Goal: Task Accomplishment & Management: Manage account settings

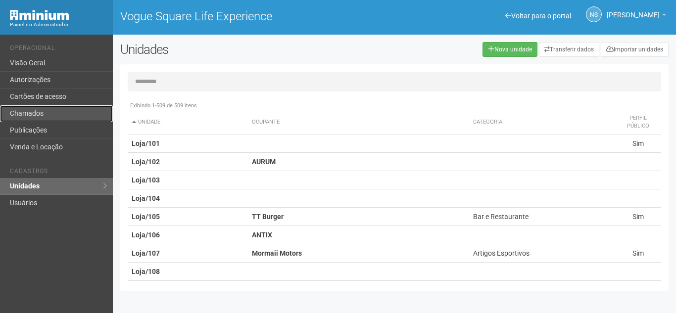
click at [74, 111] on link "Chamados" at bounding box center [56, 113] width 113 height 17
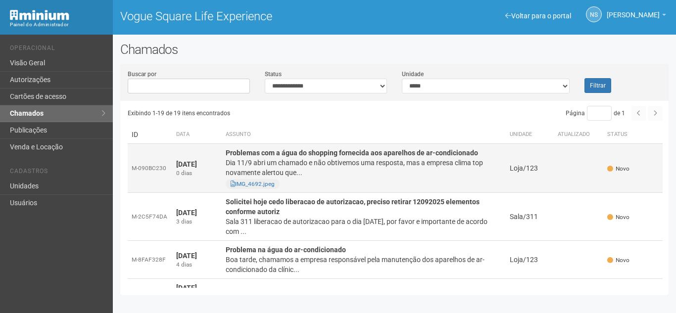
click at [366, 166] on div "Dia 11/9 abri um chamado e não obtivemos uma resposta, mas a empresa clima top …" at bounding box center [364, 168] width 276 height 20
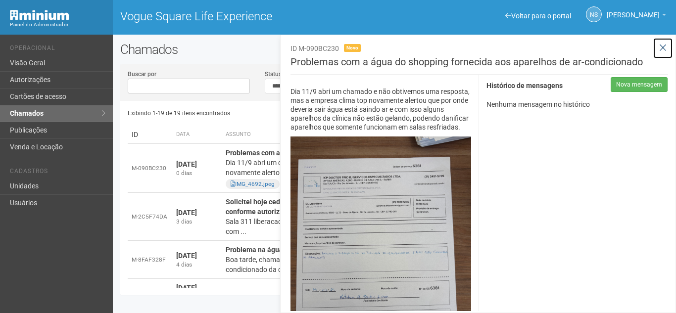
click at [660, 48] on icon at bounding box center [662, 48] width 7 height 10
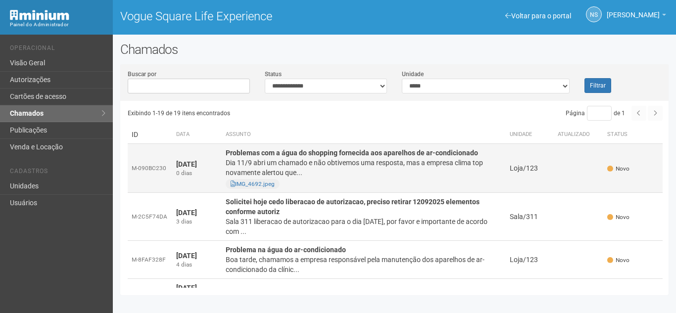
click at [423, 169] on div "Dia 11/9 abri um chamado e não obtivemos uma resposta, mas a empresa clima top …" at bounding box center [364, 168] width 276 height 20
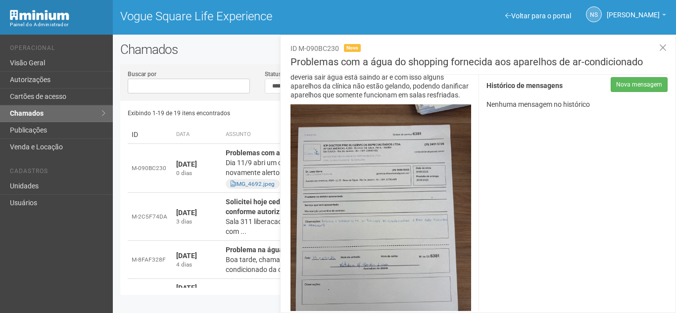
scroll to position [49, 0]
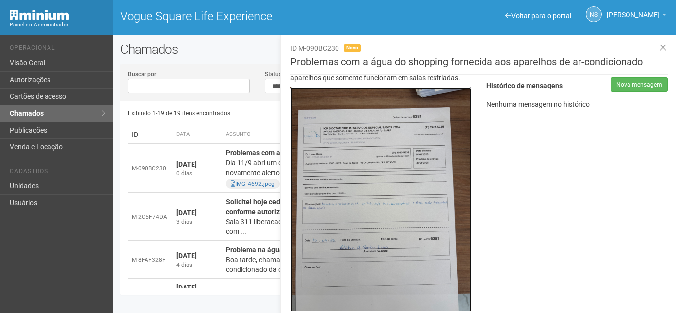
click at [400, 193] on img at bounding box center [380, 207] width 181 height 241
click at [664, 48] on icon at bounding box center [662, 48] width 7 height 10
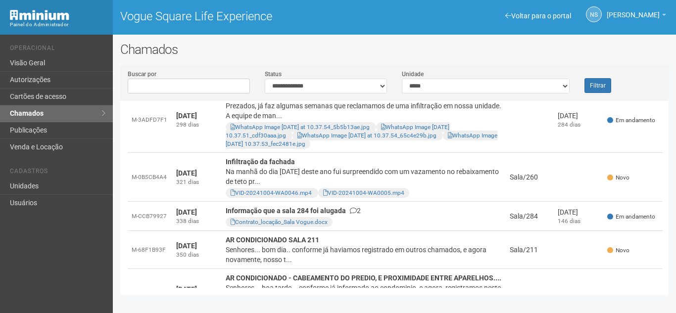
scroll to position [693, 0]
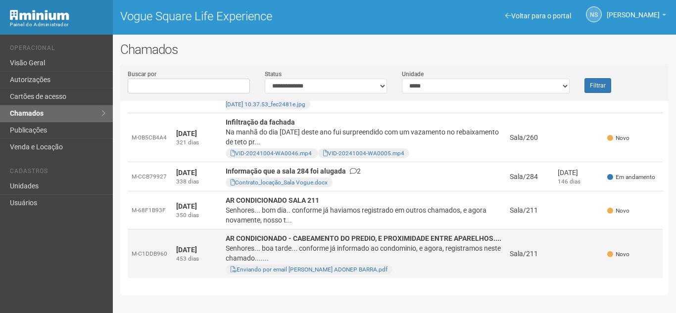
click at [277, 243] on div "Senhores... boa tarde... conforme já informado ao condominio, e agora, registra…" at bounding box center [364, 253] width 276 height 20
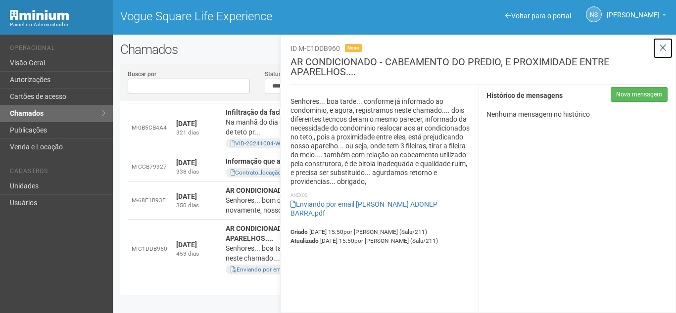
click at [662, 43] on icon at bounding box center [662, 48] width 7 height 10
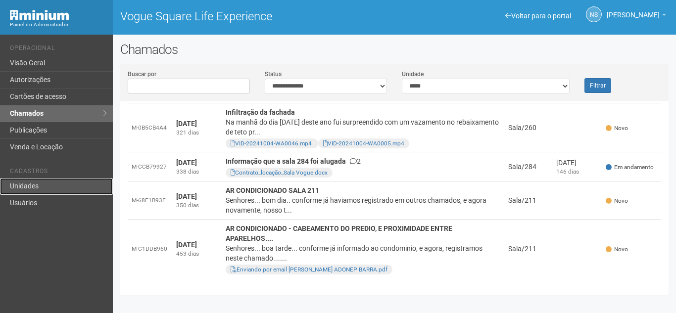
click at [76, 184] on link "Unidades" at bounding box center [56, 186] width 113 height 17
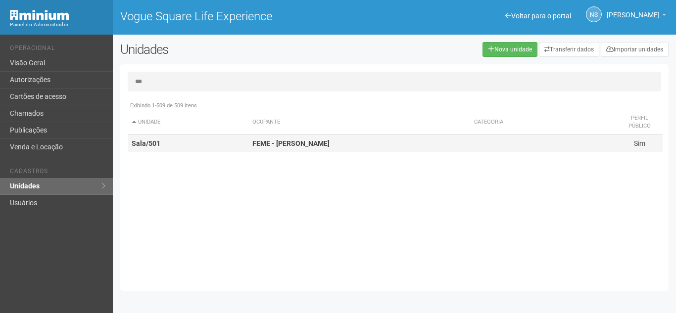
click at [242, 141] on td "Sala/501" at bounding box center [188, 144] width 121 height 18
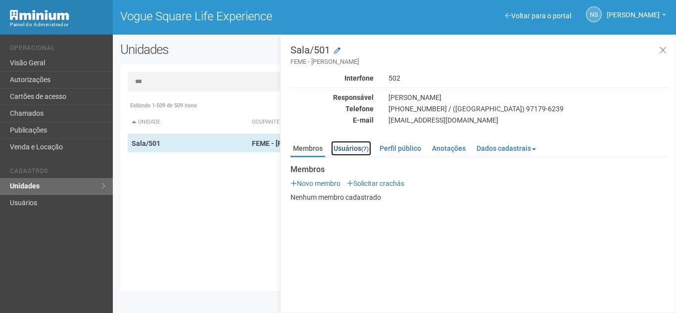
click at [360, 147] on link "Usuários (7)" at bounding box center [351, 148] width 40 height 15
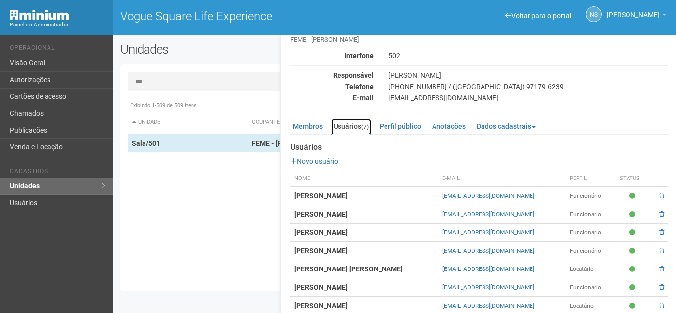
scroll to position [34, 0]
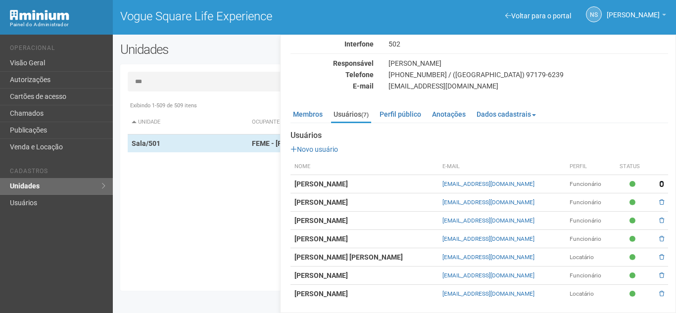
click at [659, 186] on span at bounding box center [661, 184] width 5 height 6
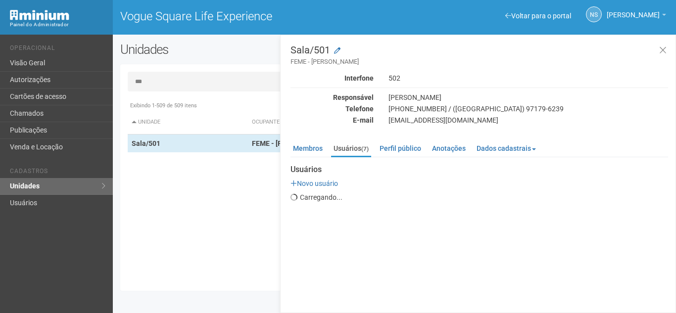
scroll to position [0, 0]
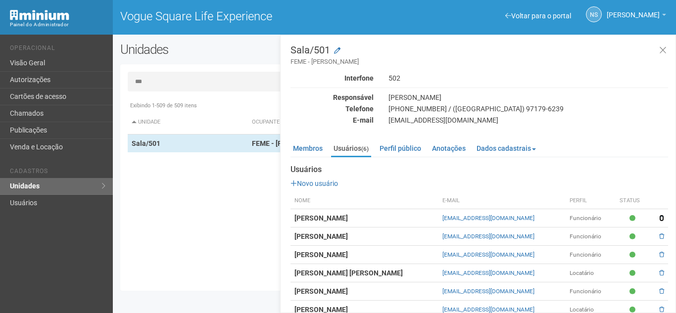
click at [659, 218] on span at bounding box center [661, 218] width 5 height 6
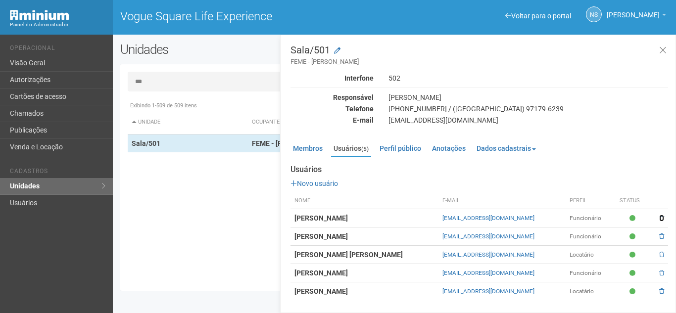
click at [662, 218] on span at bounding box center [661, 218] width 5 height 6
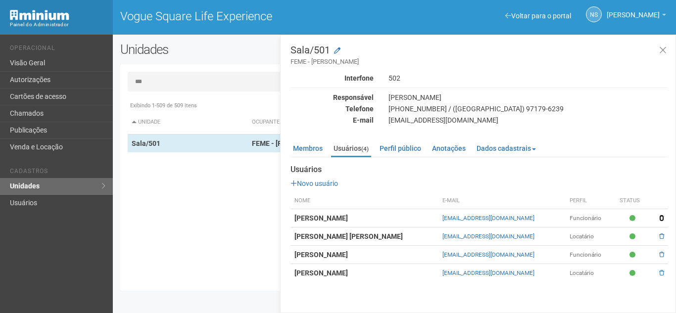
click at [662, 219] on span at bounding box center [661, 218] width 5 height 6
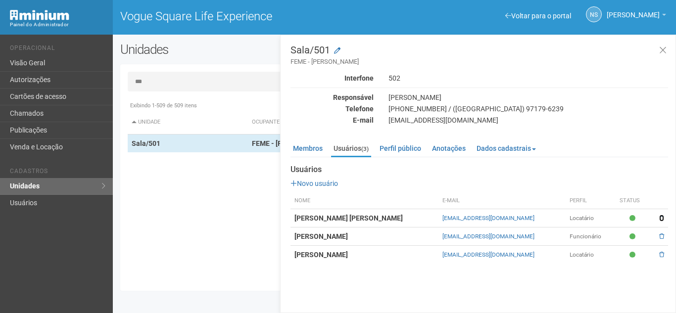
drag, startPoint x: 659, startPoint y: 219, endPoint x: 372, endPoint y: 53, distance: 331.5
click at [659, 218] on span at bounding box center [661, 218] width 5 height 6
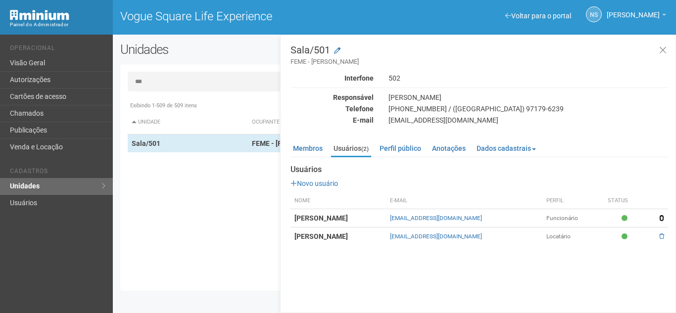
click at [659, 217] on span at bounding box center [661, 218] width 5 height 6
click at [660, 219] on span at bounding box center [661, 218] width 5 height 6
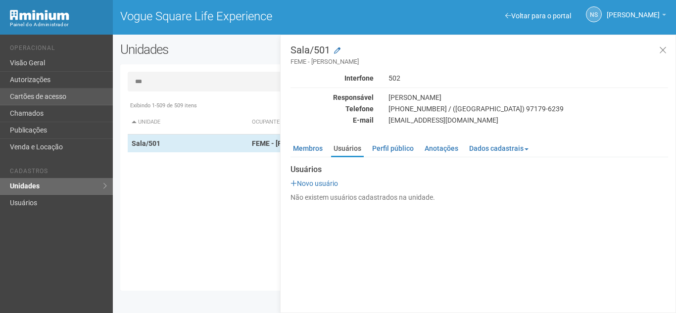
drag, startPoint x: 158, startPoint y: 75, endPoint x: 107, endPoint y: 96, distance: 55.9
click at [107, 96] on div "Voltar para o portal Operacional Visão Geral Autorizações Cartões de acesso Cha…" at bounding box center [338, 174] width 676 height 279
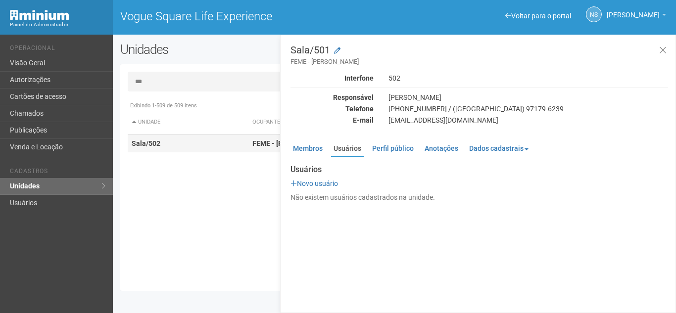
click at [205, 150] on td "Sala/502" at bounding box center [188, 144] width 121 height 18
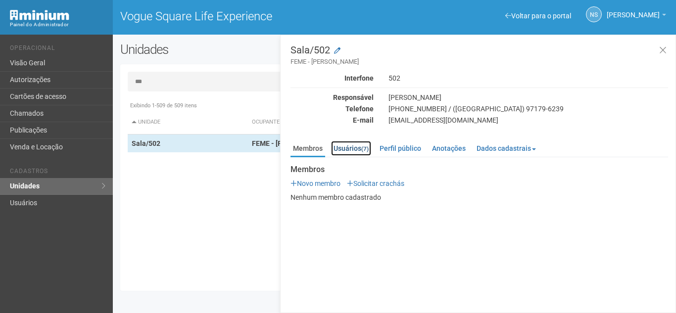
click at [364, 148] on small "(7)" at bounding box center [364, 148] width 7 height 7
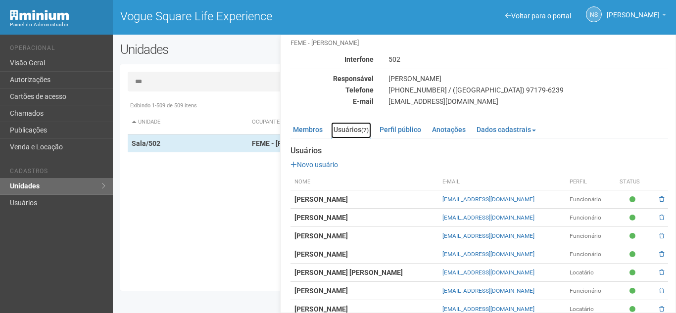
scroll to position [34, 0]
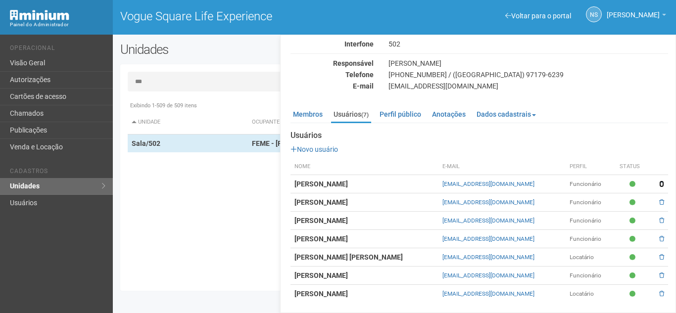
click at [661, 183] on span at bounding box center [661, 184] width 5 height 6
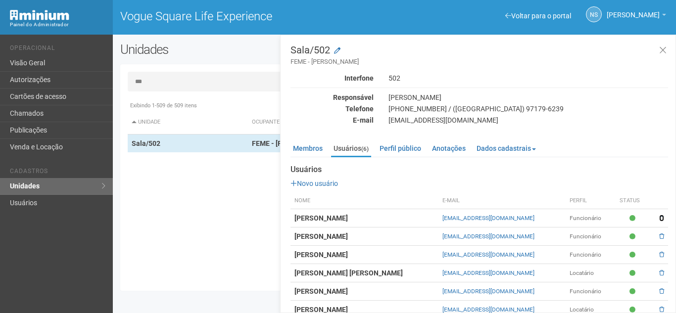
click at [660, 218] on span at bounding box center [661, 218] width 5 height 6
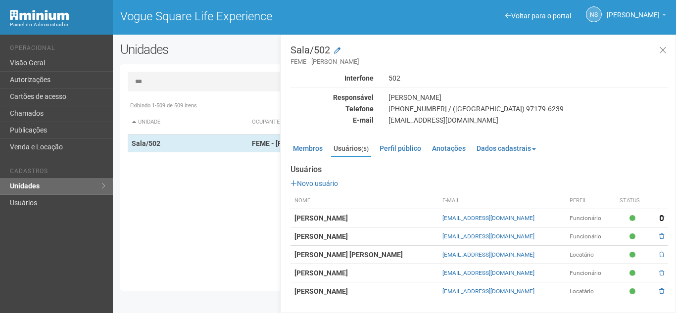
click at [662, 218] on span at bounding box center [661, 218] width 5 height 6
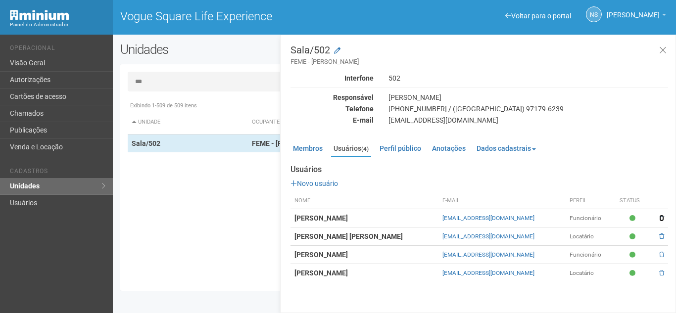
click at [659, 215] on span at bounding box center [661, 218] width 5 height 6
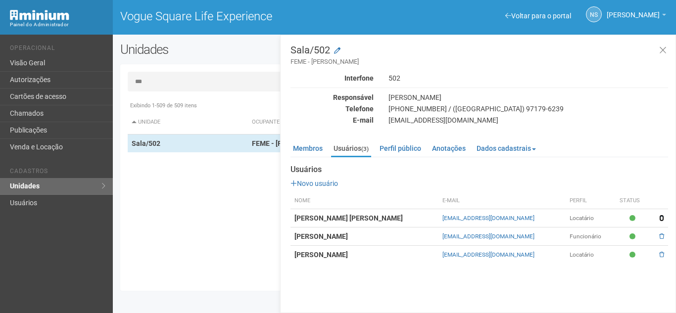
click at [662, 218] on span at bounding box center [661, 218] width 5 height 6
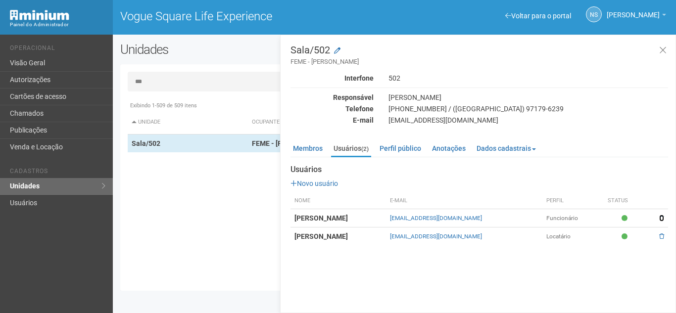
drag, startPoint x: 660, startPoint y: 218, endPoint x: 375, endPoint y: 55, distance: 329.0
click at [660, 218] on span at bounding box center [661, 218] width 5 height 6
click at [663, 218] on span at bounding box center [661, 218] width 5 height 6
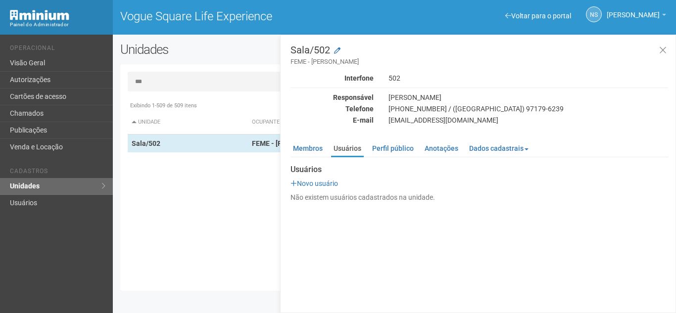
click at [242, 78] on input "***" at bounding box center [394, 82] width 533 height 20
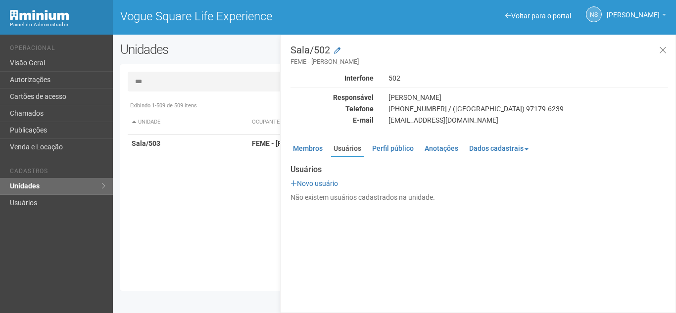
type input "***"
click at [258, 147] on strong "FEME - [PERSON_NAME]" at bounding box center [290, 144] width 77 height 8
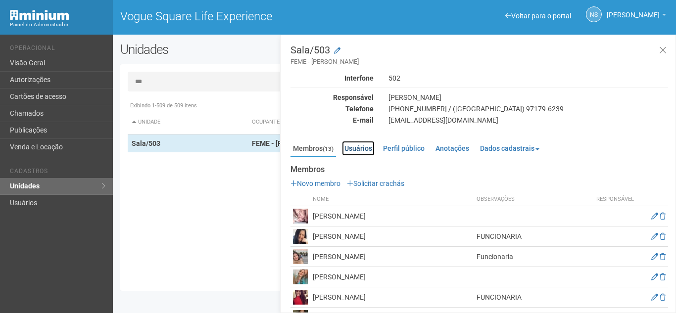
click at [362, 146] on link "Usuários" at bounding box center [358, 148] width 33 height 15
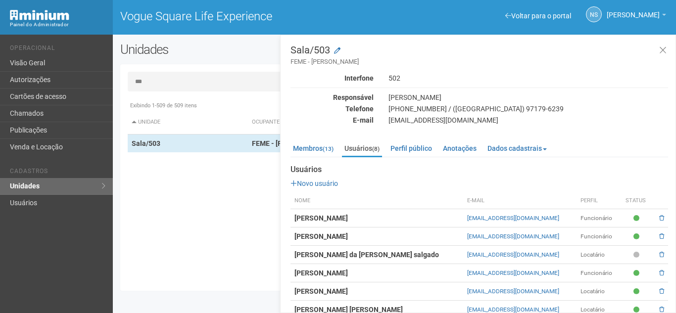
click at [662, 216] on td at bounding box center [660, 218] width 15 height 18
click at [659, 218] on span at bounding box center [661, 218] width 5 height 6
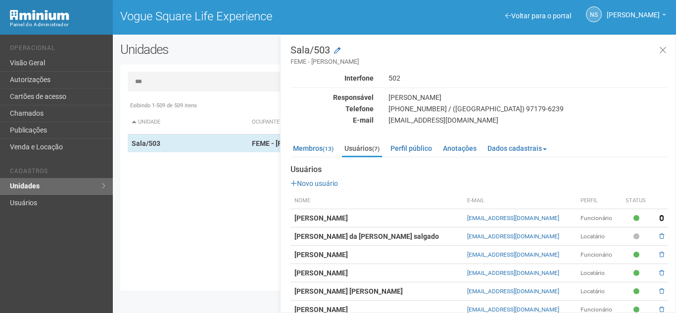
click at [659, 216] on span at bounding box center [661, 218] width 5 height 6
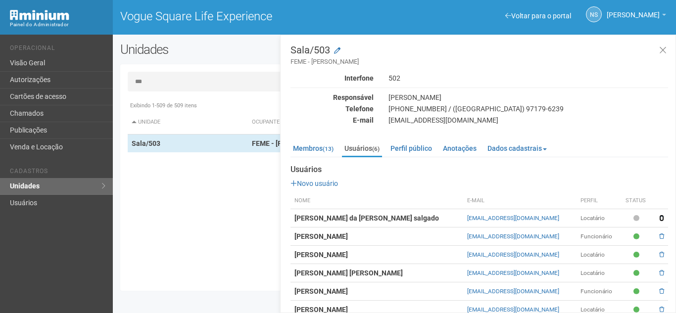
click at [660, 217] on span at bounding box center [661, 218] width 5 height 6
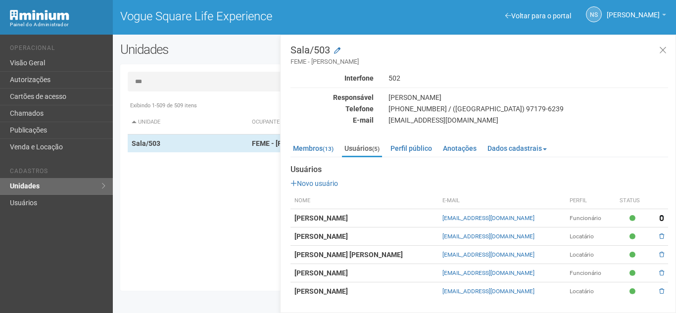
click at [662, 217] on span at bounding box center [661, 218] width 5 height 6
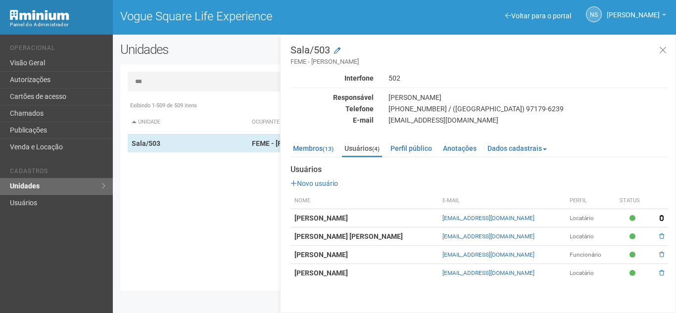
drag, startPoint x: 661, startPoint y: 217, endPoint x: 374, endPoint y: 52, distance: 330.9
click at [660, 217] on span at bounding box center [661, 218] width 5 height 6
click at [662, 219] on span at bounding box center [661, 218] width 5 height 6
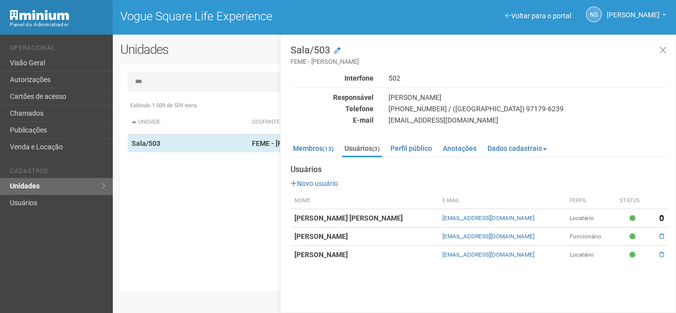
click at [663, 219] on span at bounding box center [661, 218] width 5 height 6
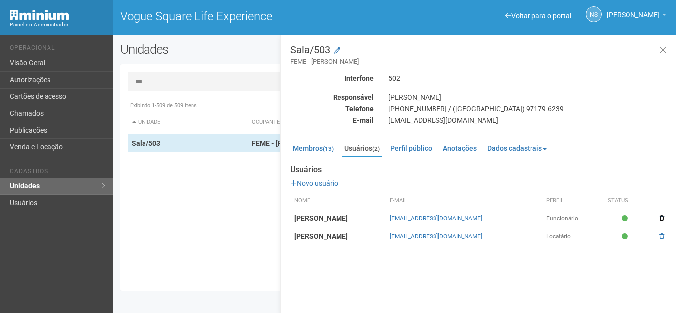
click at [660, 216] on span at bounding box center [661, 218] width 5 height 6
click at [661, 217] on span at bounding box center [661, 218] width 5 height 6
